Goal: Task Accomplishment & Management: Use online tool/utility

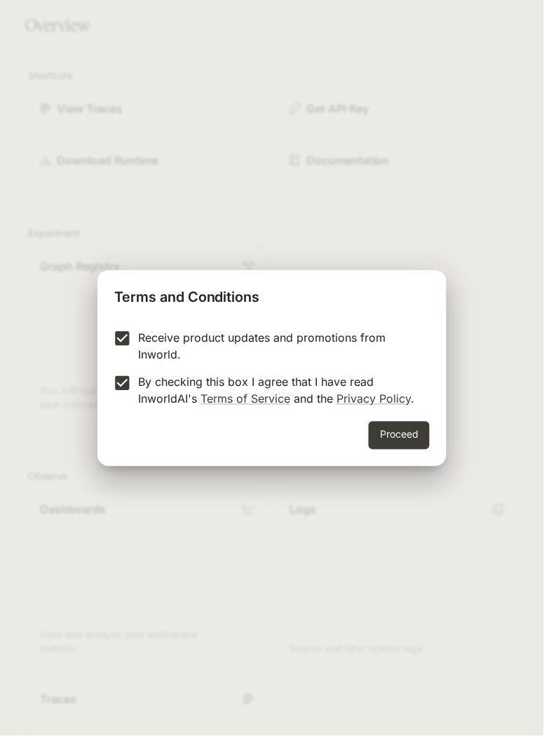
click at [401, 434] on button "Proceed" at bounding box center [398, 436] width 61 height 28
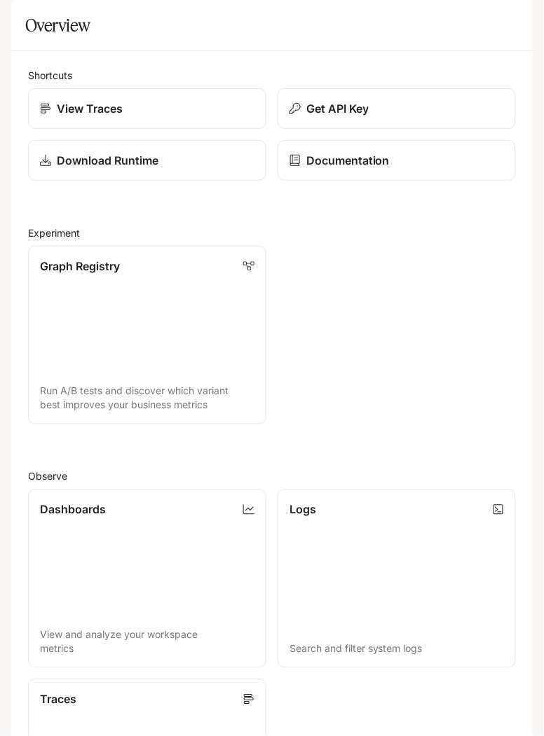
click at [457, 117] on div "Get API Key" at bounding box center [396, 108] width 214 height 17
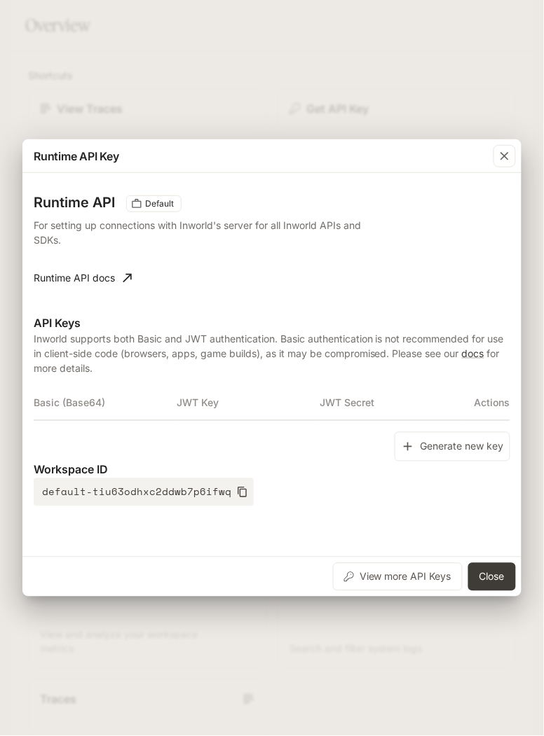
click at [501, 158] on icon "button" at bounding box center [504, 156] width 14 height 14
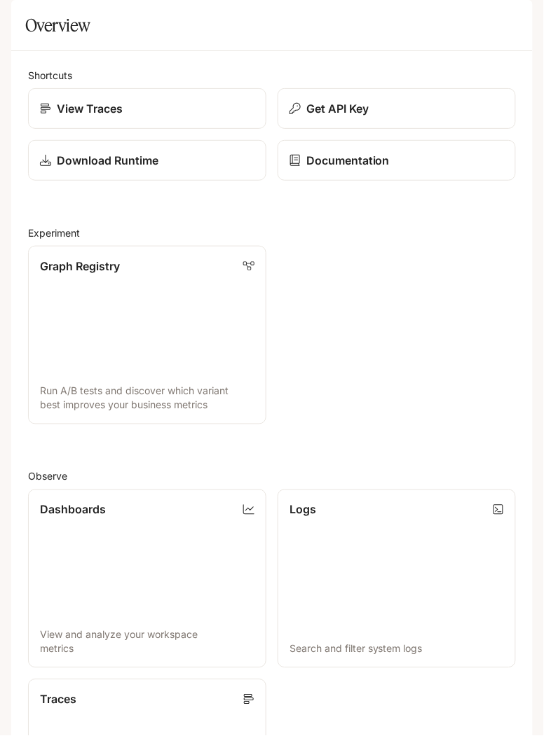
click at [472, 117] on div "Get API Key" at bounding box center [396, 108] width 214 height 17
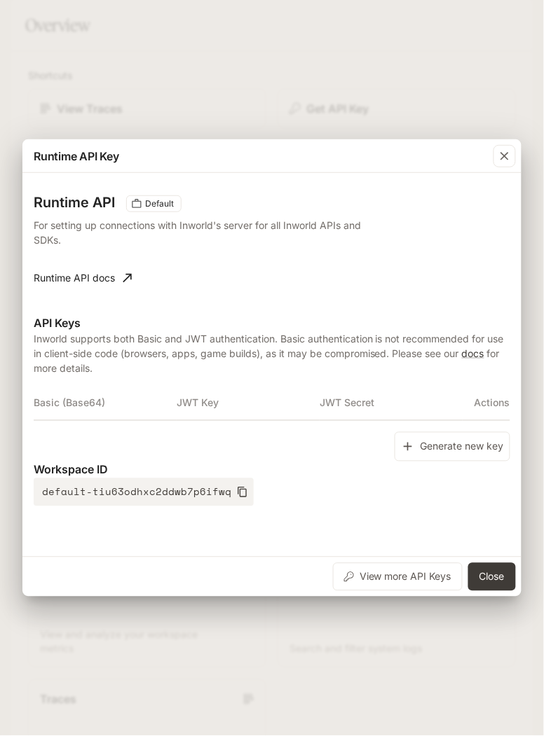
click at [237, 492] on icon "button" at bounding box center [241, 492] width 9 height 11
click at [501, 578] on button "Close" at bounding box center [492, 577] width 48 height 28
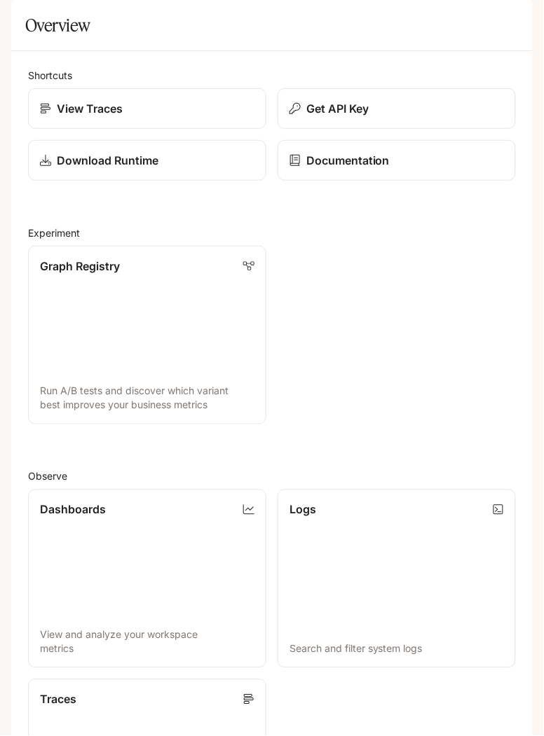
click at [59, 169] on p "Download Runtime" at bounding box center [108, 160] width 102 height 17
click at [25, 22] on icon "open drawer" at bounding box center [24, 20] width 14 height 14
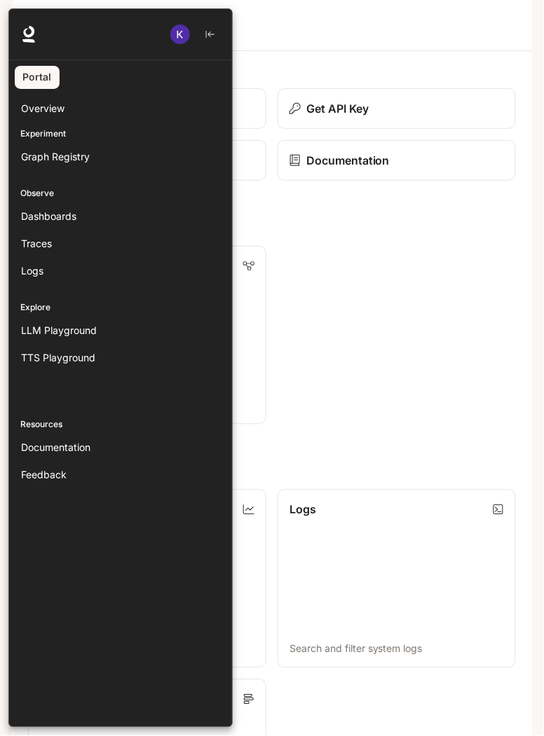
click at [36, 74] on link "Portal" at bounding box center [37, 77] width 45 height 23
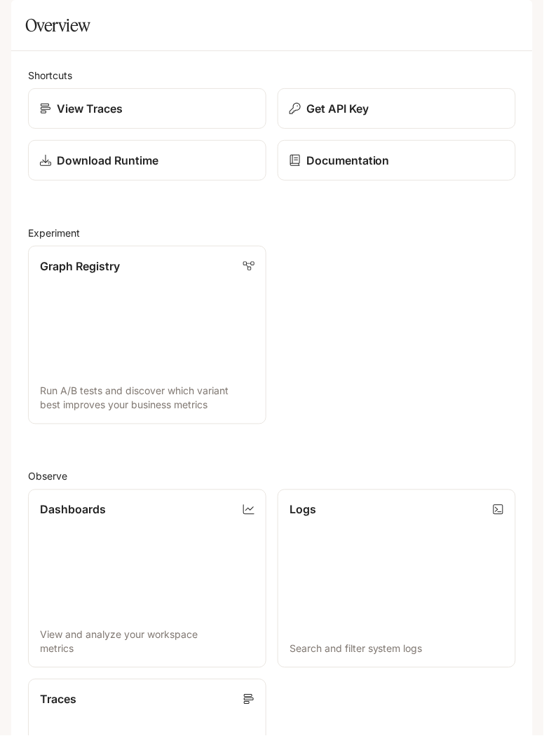
click at [21, 26] on icon "open drawer" at bounding box center [24, 20] width 14 height 14
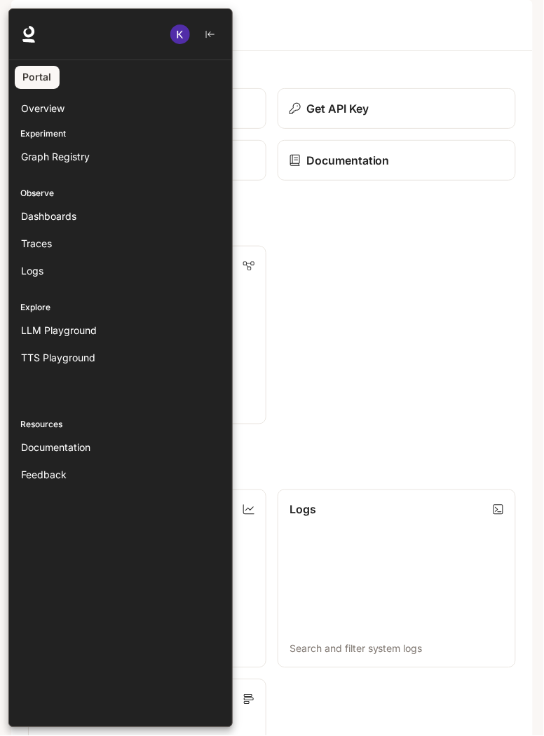
click at [25, 32] on icon at bounding box center [28, 34] width 17 height 17
click at [31, 40] on icon at bounding box center [28, 41] width 13 height 4
click at [473, 327] on div at bounding box center [280, 367] width 544 height 719
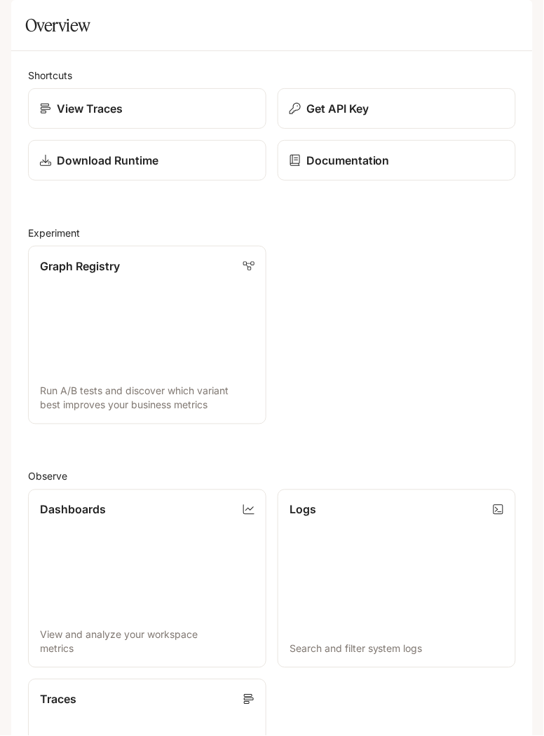
click at [59, 117] on p "View Traces" at bounding box center [90, 108] width 66 height 17
